Goal: Transaction & Acquisition: Book appointment/travel/reservation

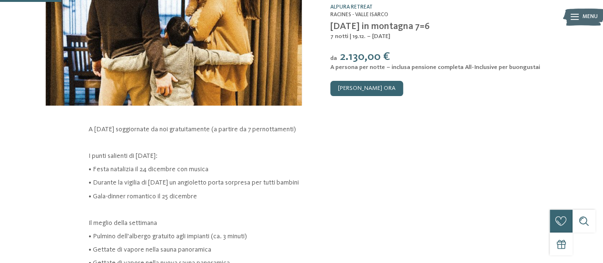
scroll to position [125, 0]
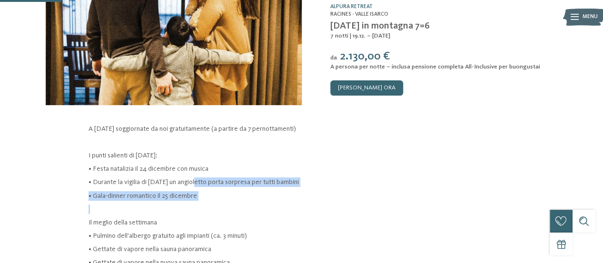
drag, startPoint x: 195, startPoint y: 180, endPoint x: 239, endPoint y: 214, distance: 55.3
click at [239, 214] on div "A [DATE] soggiornate da noi gratuitamente (a partire da 7 pernottamenti) I punt…" at bounding box center [302, 256] width 427 height 264
click at [239, 214] on p at bounding box center [302, 210] width 427 height 10
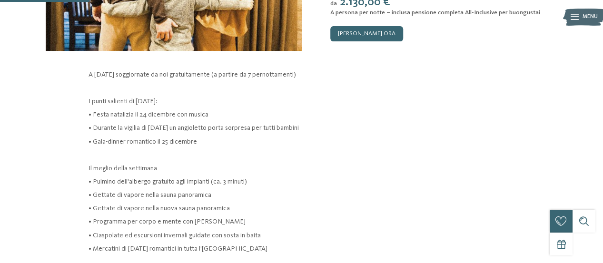
scroll to position [182, 0]
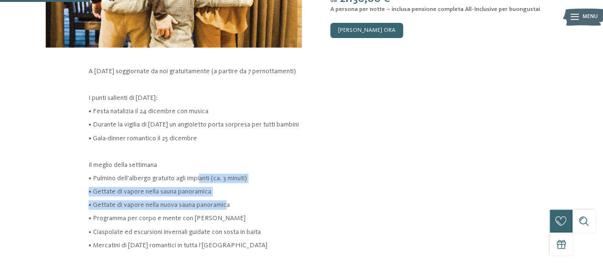
drag, startPoint x: 199, startPoint y: 177, endPoint x: 224, endPoint y: 198, distance: 32.8
click at [224, 198] on div "A [DATE] soggiornate da noi gratuitamente (a partire da 7 pernottamenti) I punt…" at bounding box center [302, 199] width 427 height 264
drag, startPoint x: 224, startPoint y: 198, endPoint x: 220, endPoint y: 181, distance: 17.2
click at [220, 181] on div "A [DATE] soggiornate da noi gratuitamente (a partire da 7 pernottamenti) I punt…" at bounding box center [302, 199] width 427 height 264
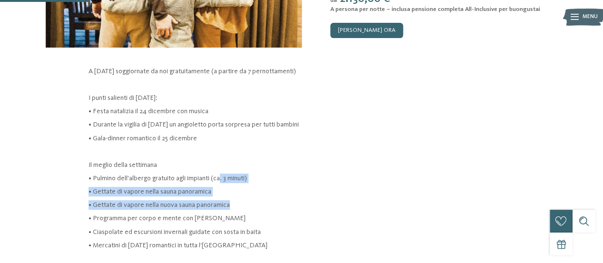
click at [220, 181] on p "• Pulmino dell'albergo gratuito agli impianti (ca. 3 minuti)" at bounding box center [302, 179] width 427 height 10
drag, startPoint x: 220, startPoint y: 181, endPoint x: 229, endPoint y: 209, distance: 29.7
click at [229, 209] on div "A [DATE] soggiornate da noi gratuitamente (a partire da 7 pernottamenti) I punt…" at bounding box center [302, 199] width 427 height 264
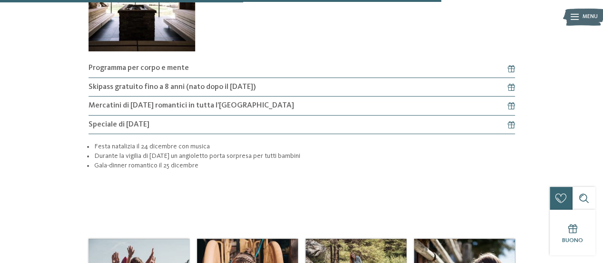
scroll to position [903, 0]
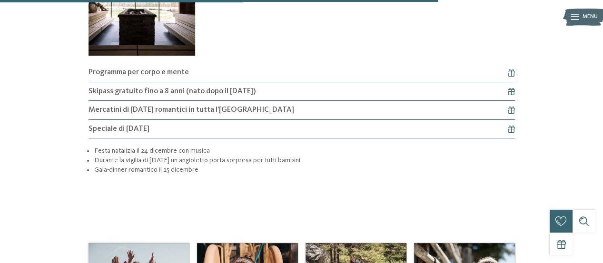
drag, startPoint x: 157, startPoint y: 129, endPoint x: 158, endPoint y: 134, distance: 4.9
click at [158, 134] on h4 "Speciale di [DATE]" at bounding box center [302, 129] width 427 height 19
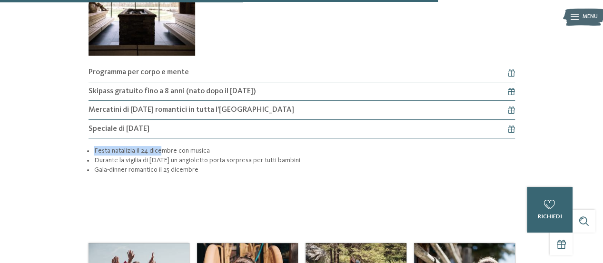
drag, startPoint x: 158, startPoint y: 134, endPoint x: 164, endPoint y: 151, distance: 18.1
click at [164, 151] on article "Speciale di [DATE] Festa natalizia il [DATE] con musica Durante la vigilia di […" at bounding box center [302, 151] width 427 height 63
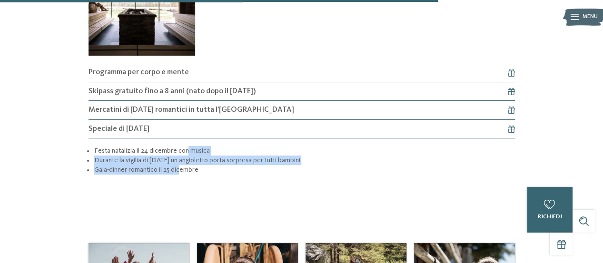
drag, startPoint x: 179, startPoint y: 172, endPoint x: 186, endPoint y: 150, distance: 22.6
click at [186, 150] on ul "Festa natalizia il [DATE] con musica Durante la vigilia di [DATE] un angioletto…" at bounding box center [302, 160] width 427 height 29
click at [186, 150] on li "Festa natalizia il 24 dicembre con musica" at bounding box center [304, 151] width 421 height 10
drag, startPoint x: 186, startPoint y: 150, endPoint x: 190, endPoint y: 171, distance: 20.9
click at [190, 171] on ul "Festa natalizia il [DATE] con musica Durante la vigilia di [DATE] un angioletto…" at bounding box center [302, 160] width 427 height 29
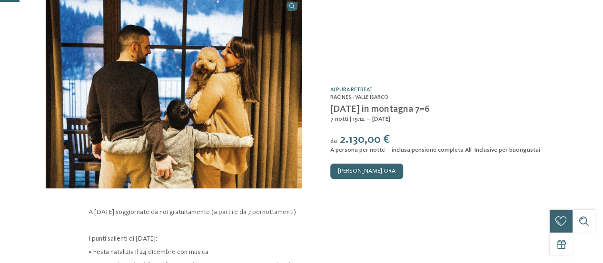
scroll to position [42, 0]
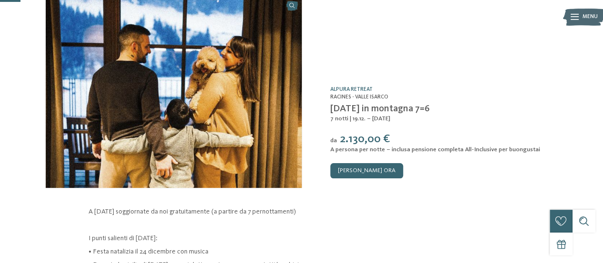
drag, startPoint x: 332, startPoint y: 154, endPoint x: 342, endPoint y: 149, distance: 10.4
click at [342, 149] on div "Offerta /0 Alpura Retreat [GEOGRAPHIC_DATA] - [GEOGRAPHIC_DATA] [DATE] in monta…" at bounding box center [430, 92] width 256 height 192
drag, startPoint x: 383, startPoint y: 151, endPoint x: 415, endPoint y: 151, distance: 31.9
click at [415, 151] on span "A persona per notte – inclusa pensione completa All-Inclusive per buongustai" at bounding box center [435, 150] width 210 height 6
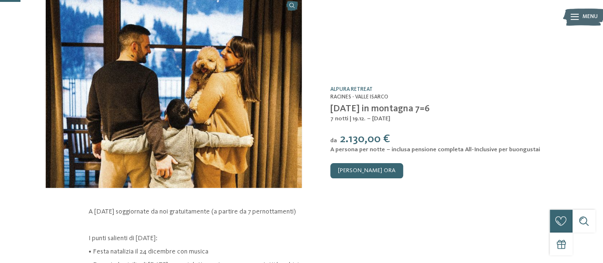
drag, startPoint x: 415, startPoint y: 151, endPoint x: 437, endPoint y: 150, distance: 22.9
click at [437, 150] on span "A persona per notte – inclusa pensione completa All-Inclusive per buongustai" at bounding box center [435, 150] width 210 height 6
drag, startPoint x: 437, startPoint y: 150, endPoint x: 463, endPoint y: 156, distance: 26.3
click at [463, 156] on div "Offerta /0 Alpura Retreat [GEOGRAPHIC_DATA] - [GEOGRAPHIC_DATA] [DATE] in monta…" at bounding box center [430, 92] width 256 height 192
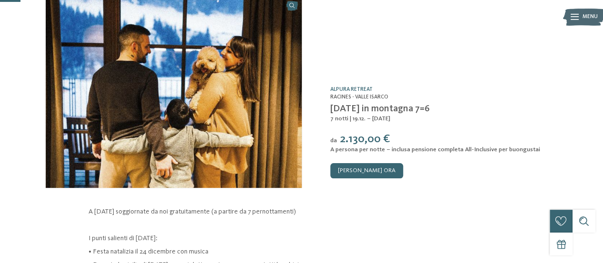
click at [465, 172] on div "[PERSON_NAME] ora" at bounding box center [444, 170] width 228 height 15
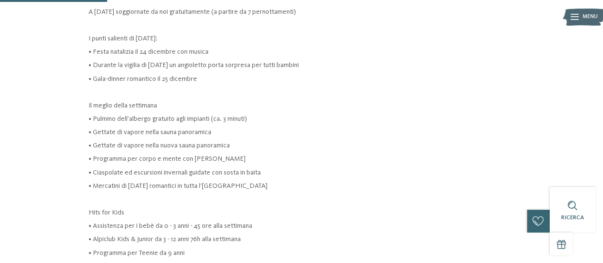
scroll to position [250, 0]
